Goal: Find specific page/section

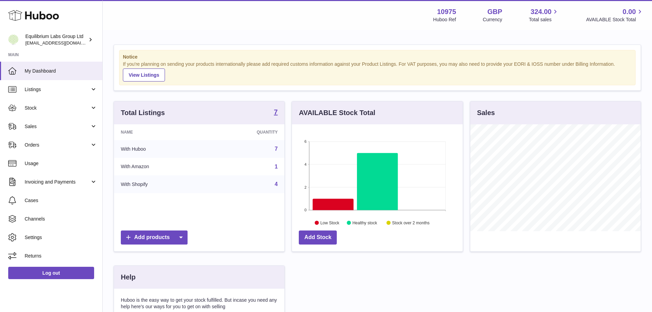
scroll to position [107, 173]
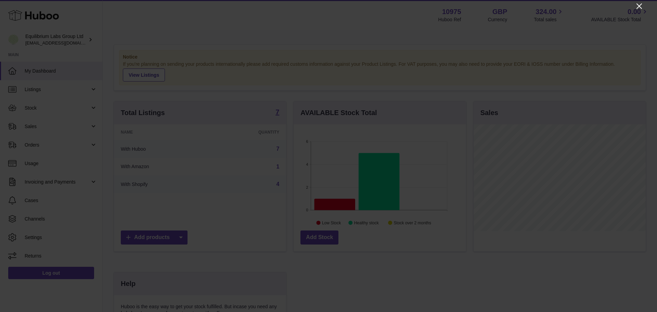
click at [640, 6] on icon "Close" at bounding box center [639, 5] width 5 height 5
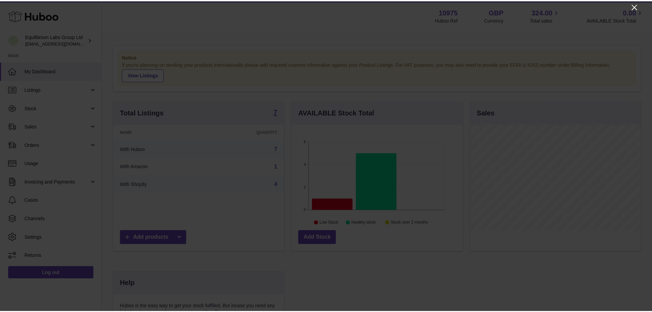
scroll to position [342257, 342193]
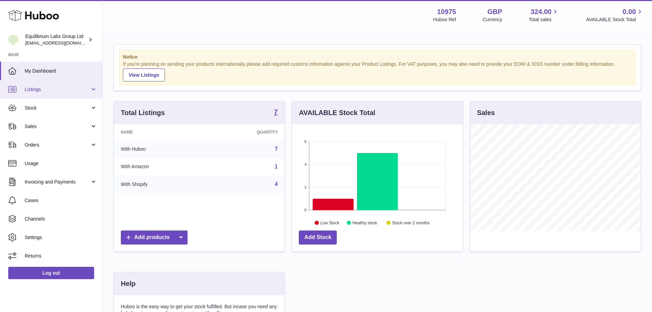
click at [43, 96] on link "Listings" at bounding box center [51, 89] width 102 height 18
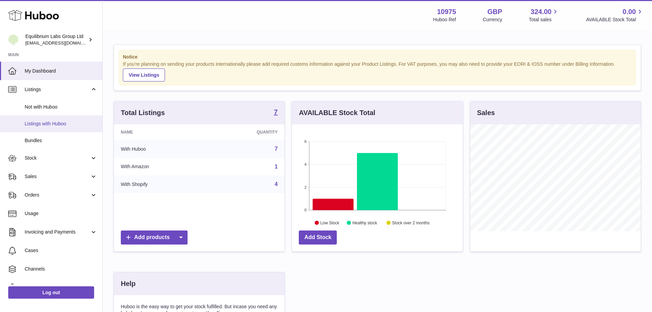
click at [51, 127] on link "Listings with Huboo" at bounding box center [51, 123] width 102 height 17
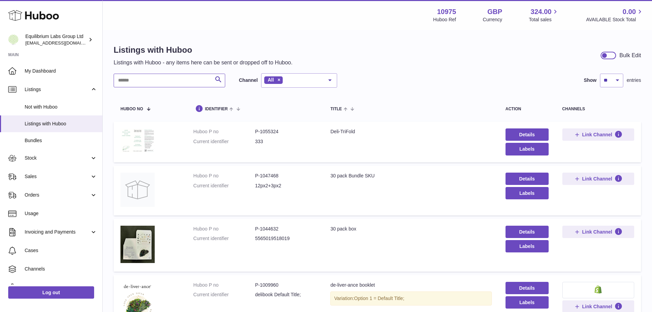
click at [181, 77] on input "text" at bounding box center [170, 81] width 112 height 14
click at [141, 83] on input "text" at bounding box center [170, 81] width 112 height 14
click at [175, 82] on input "text" at bounding box center [170, 81] width 112 height 14
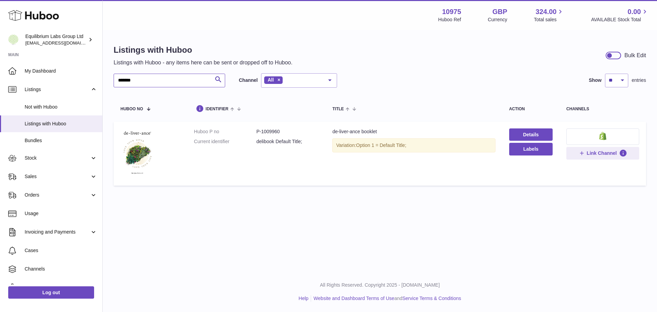
type input "*******"
